Goal: Information Seeking & Learning: Learn about a topic

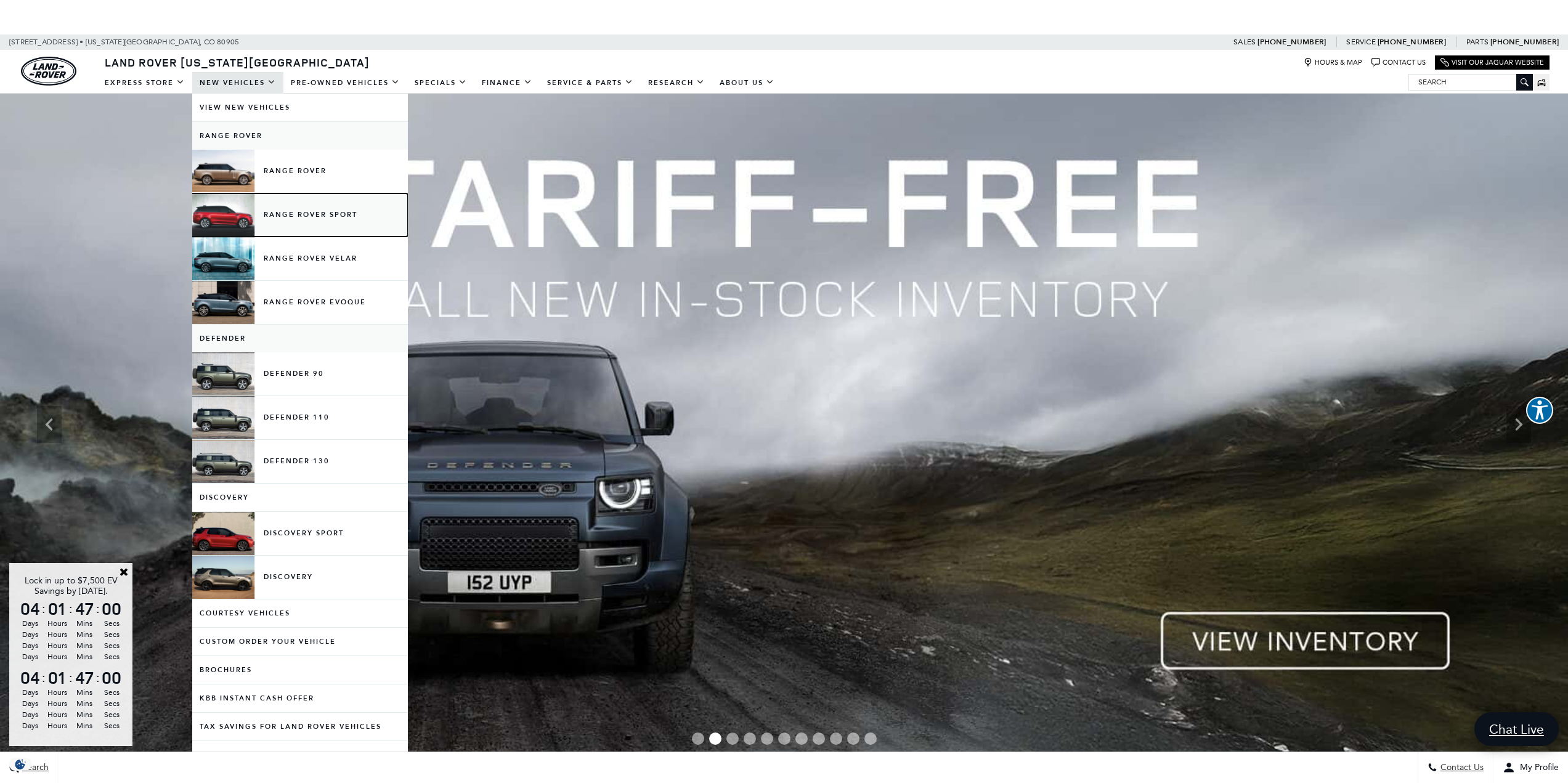
click at [309, 211] on link "Range Rover Sport" at bounding box center [300, 215] width 215 height 43
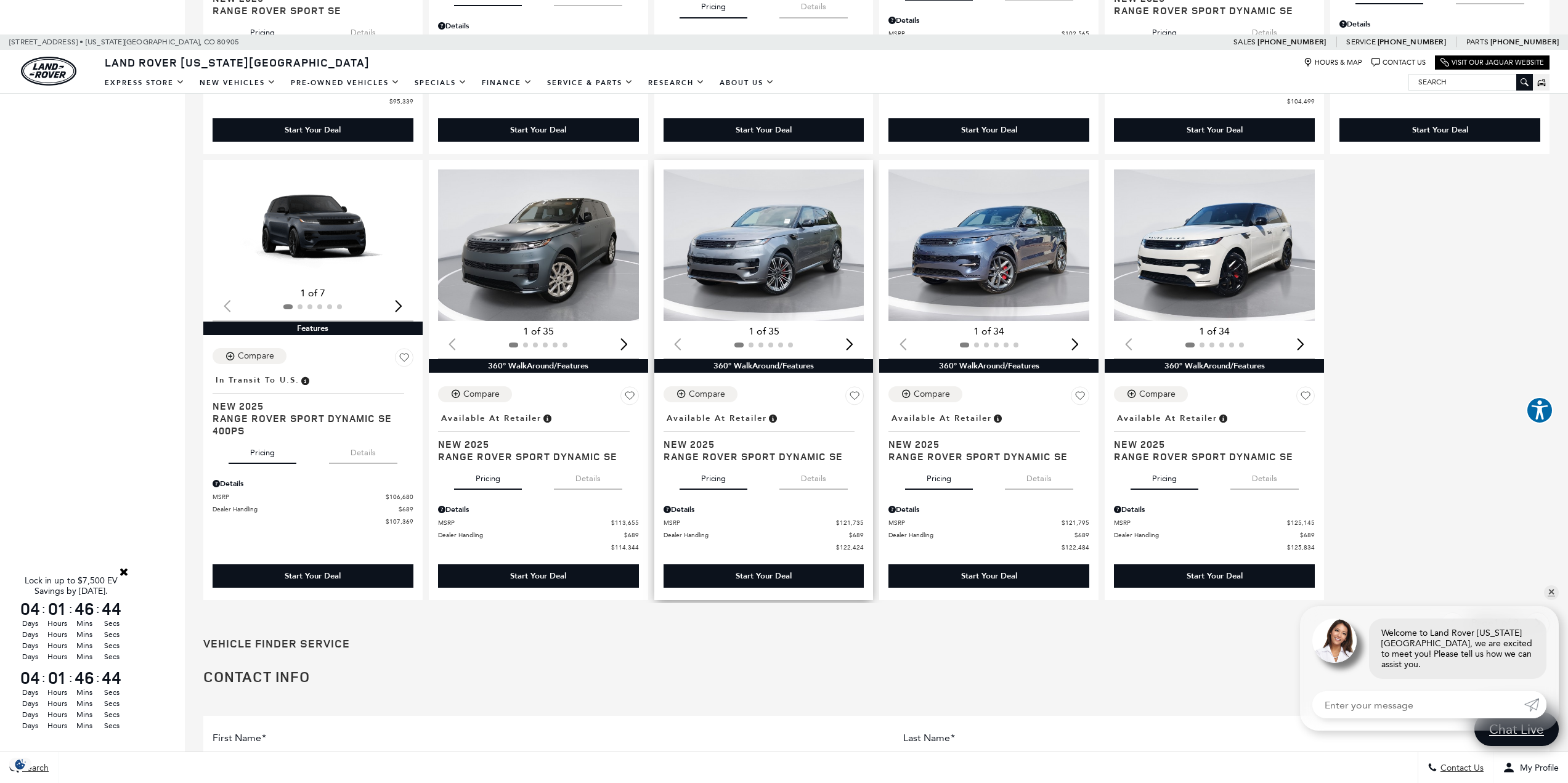
scroll to position [1848, 0]
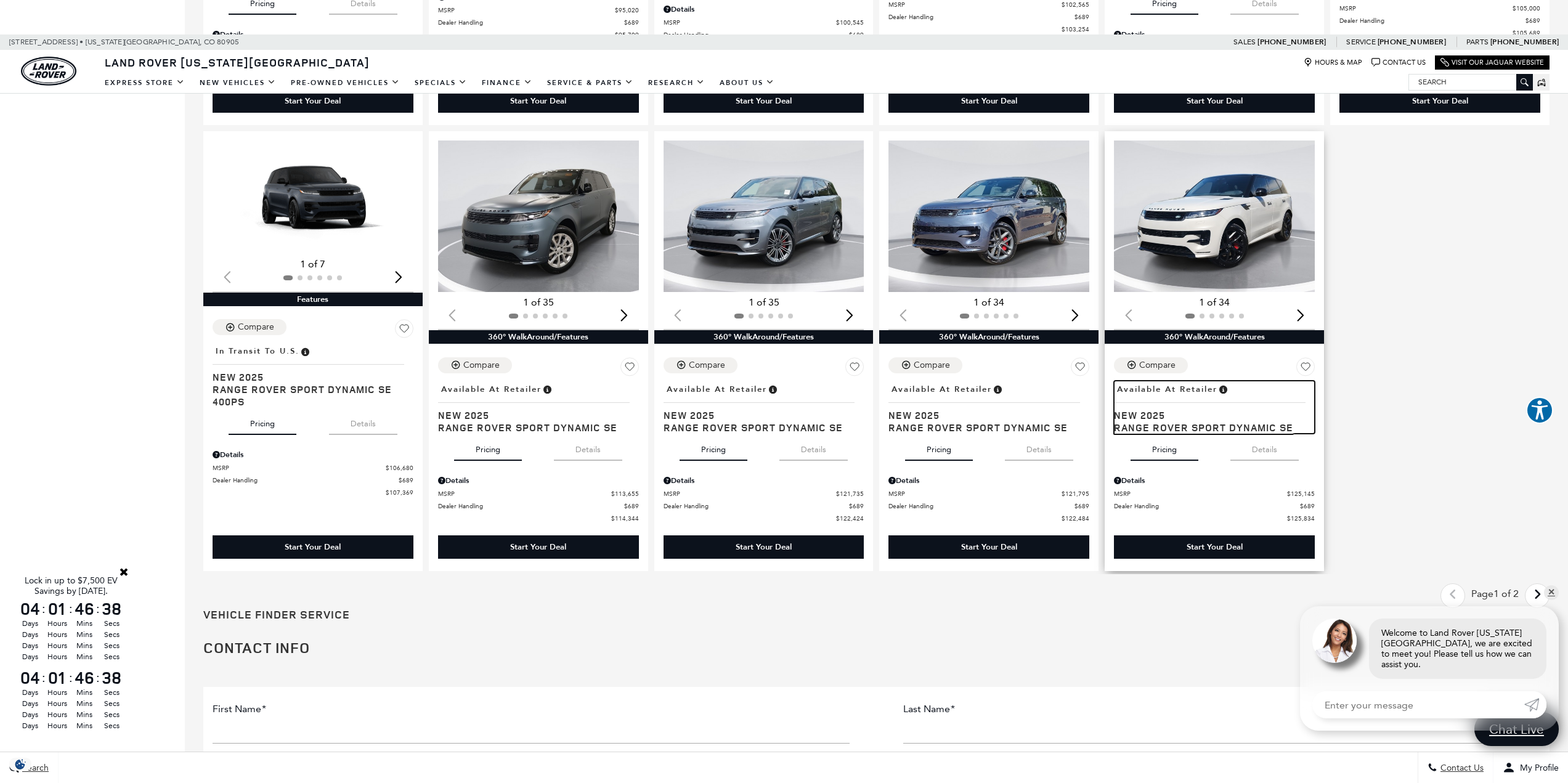
click at [1210, 430] on span "Range Rover Sport Dynamic SE" at bounding box center [1210, 427] width 192 height 12
